Goal: Entertainment & Leisure: Consume media (video, audio)

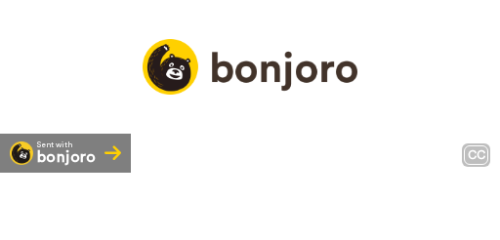
scroll to position [162, 0]
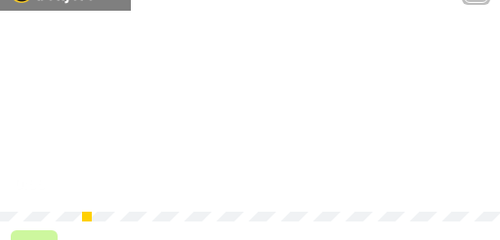
click at [245, 70] on icon "Play/Pause" at bounding box center [251, 97] width 52 height 93
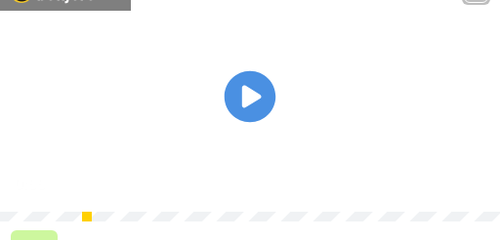
click at [258, 104] on icon at bounding box center [251, 97] width 52 height 52
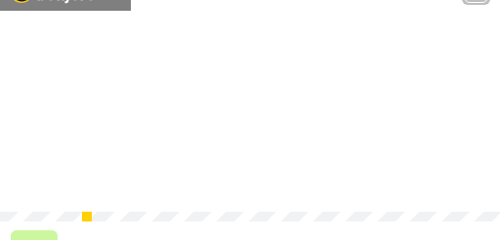
click at [289, 88] on video at bounding box center [250, 97] width 500 height 250
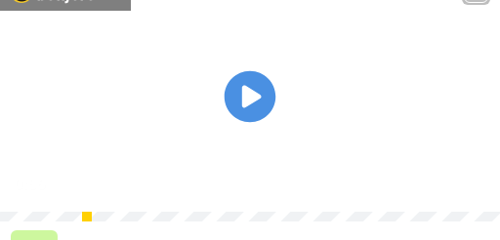
click at [264, 115] on icon at bounding box center [251, 97] width 52 height 52
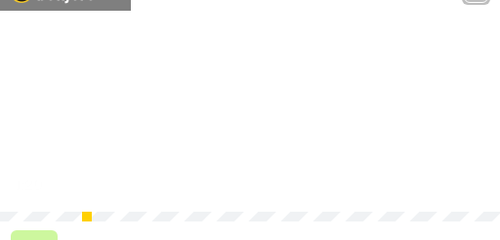
scroll to position [260, 0]
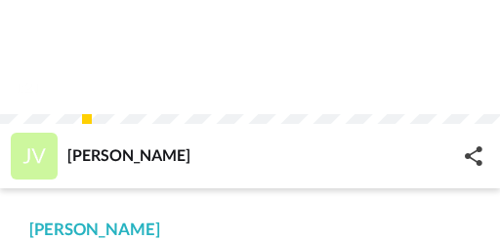
click at [122, 154] on div "[PERSON_NAME]" at bounding box center [232, 156] width 465 height 64
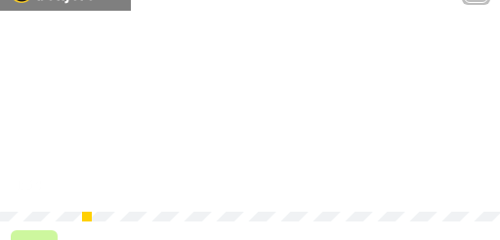
click at [213, 128] on video at bounding box center [250, 97] width 500 height 250
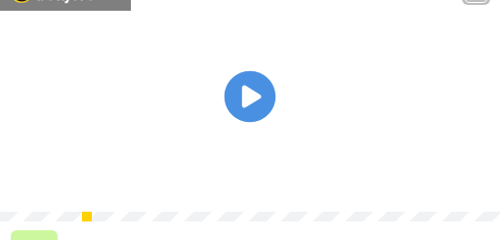
click at [239, 121] on icon at bounding box center [251, 97] width 52 height 52
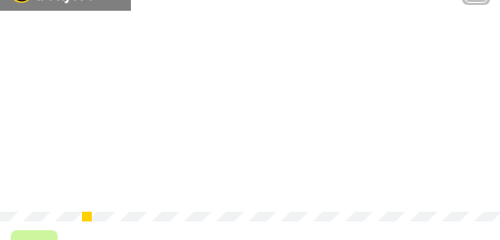
click at [233, 112] on icon at bounding box center [251, 97] width 52 height 52
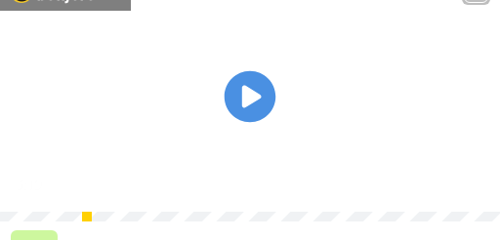
click at [259, 104] on icon at bounding box center [251, 97] width 52 height 52
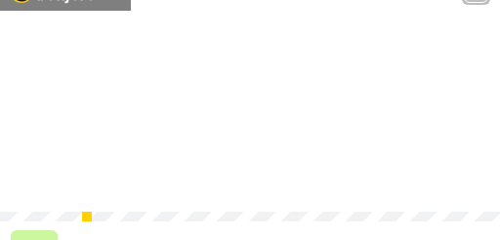
click at [258, 105] on icon "Play/Pause" at bounding box center [251, 97] width 52 height 93
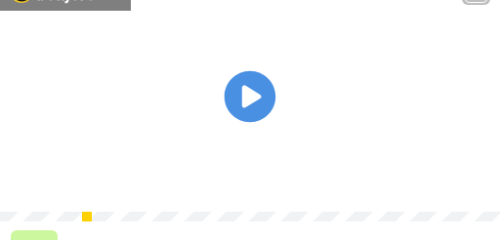
click at [226, 120] on icon at bounding box center [251, 97] width 52 height 52
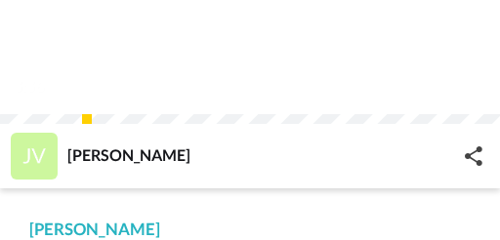
scroll to position [195, 0]
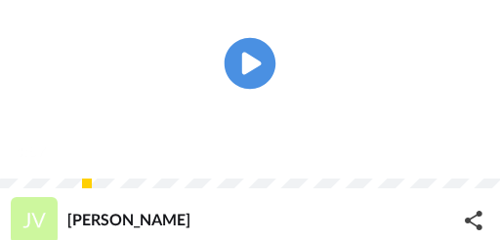
click at [259, 64] on icon at bounding box center [251, 63] width 52 height 51
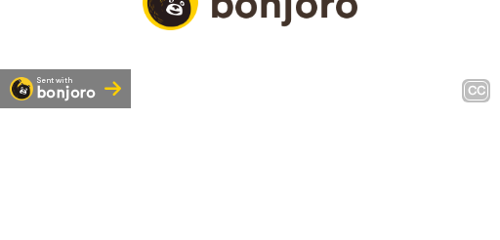
scroll to position [162, 0]
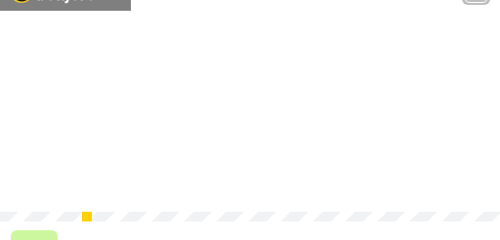
click at [336, 143] on video at bounding box center [250, 97] width 500 height 250
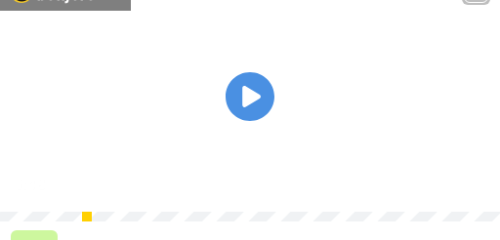
click at [273, 170] on video at bounding box center [250, 97] width 500 height 250
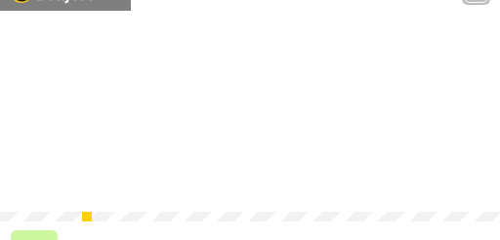
scroll to position [195, 0]
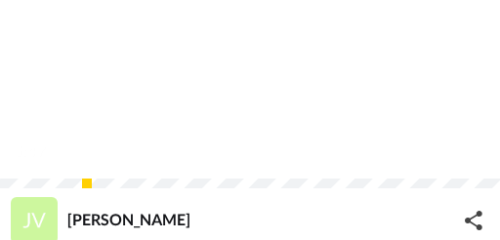
click at [318, 136] on span "it goes to Trends, loses the contact details, keeps that there." at bounding box center [250, 126] width 450 height 20
